Goal: Navigation & Orientation: Find specific page/section

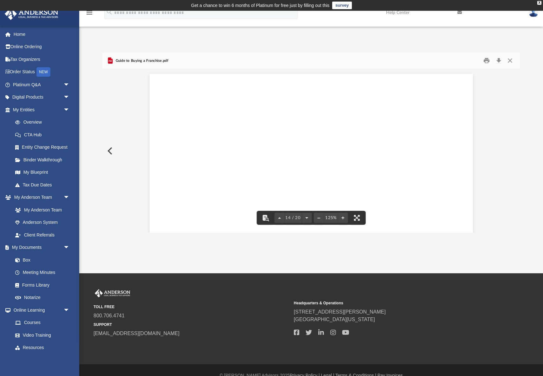
scroll to position [5607, 0]
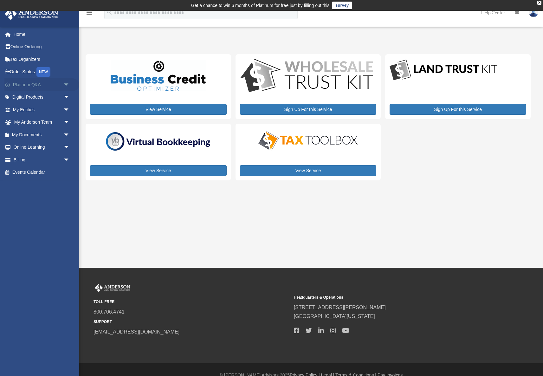
click at [66, 83] on span "arrow_drop_down" at bounding box center [69, 84] width 13 height 13
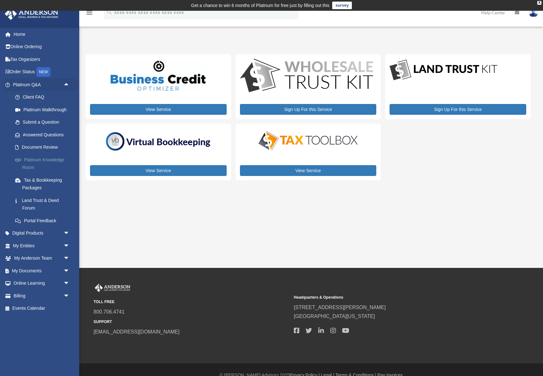
click at [40, 161] on link "Platinum Knowledge Room" at bounding box center [44, 164] width 70 height 20
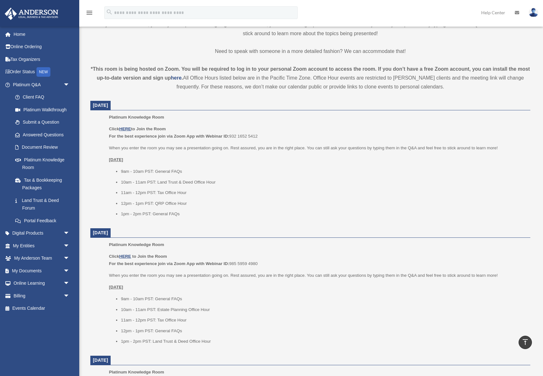
scroll to position [191, 0]
click at [40, 200] on link "Land Trust & Deed Forum" at bounding box center [44, 204] width 70 height 20
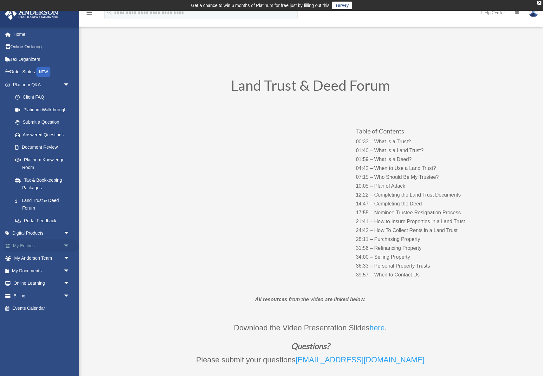
click at [36, 243] on link "My Entities arrow_drop_down" at bounding box center [41, 246] width 75 height 13
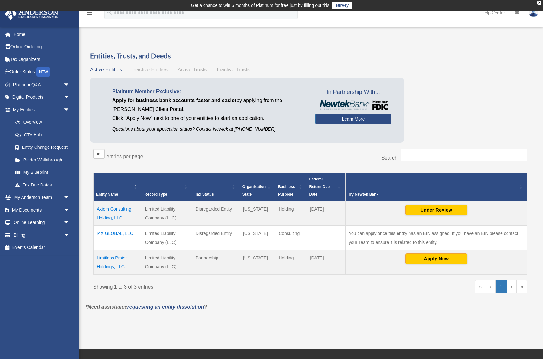
click at [115, 233] on td "iAX GLOBAL, LLC" at bounding box center [118, 238] width 49 height 24
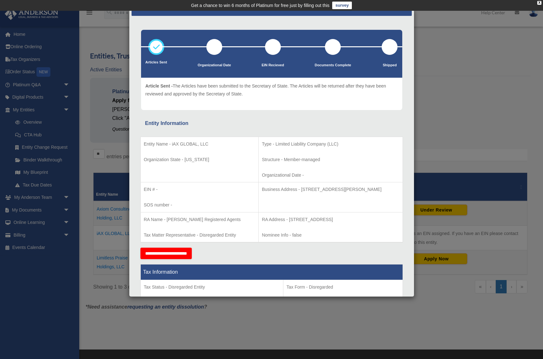
scroll to position [18, 0]
